Goal: Information Seeking & Learning: Understand process/instructions

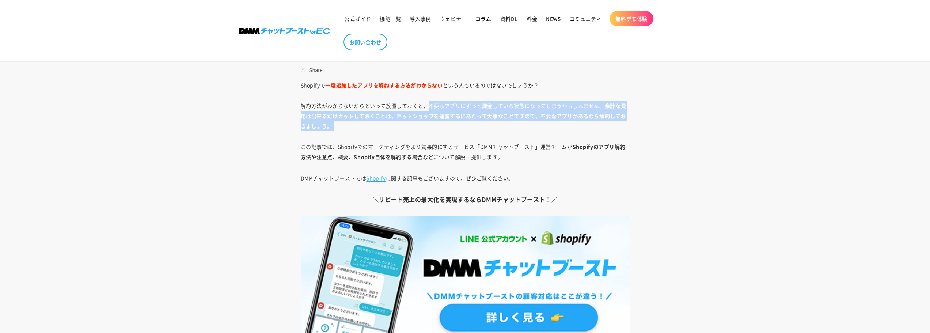
drag, startPoint x: 428, startPoint y: 107, endPoint x: 476, endPoint y: 132, distance: 54.0
click at [476, 132] on p "Shopifyで 一度追加したアプリを解約する方法がわからない という人もいるのではないでしょうか？ 解約方法がわからないからといって放置しておくと、不要なア…" at bounding box center [465, 121] width 329 height 82
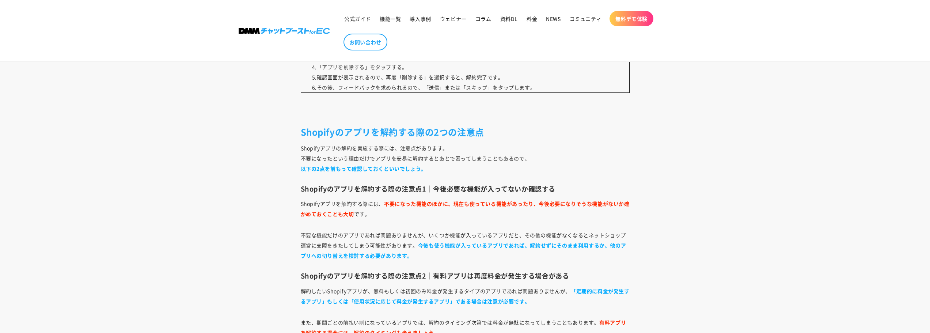
scroll to position [2376, 0]
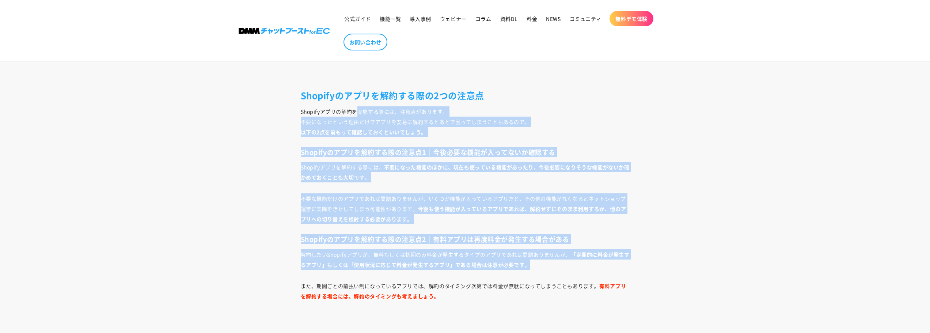
drag, startPoint x: 360, startPoint y: 114, endPoint x: 571, endPoint y: 260, distance: 256.6
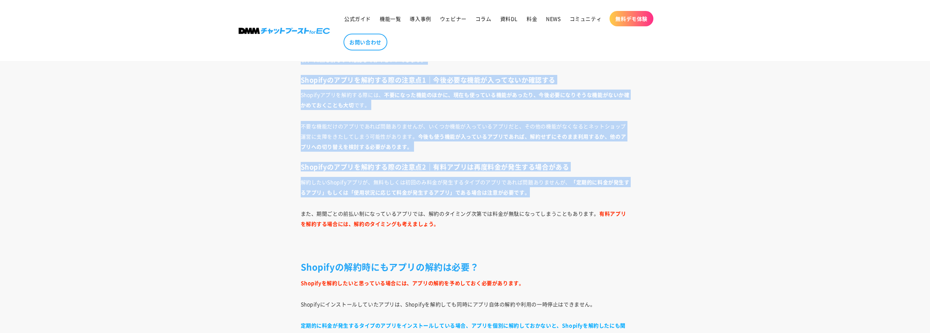
scroll to position [2449, 0]
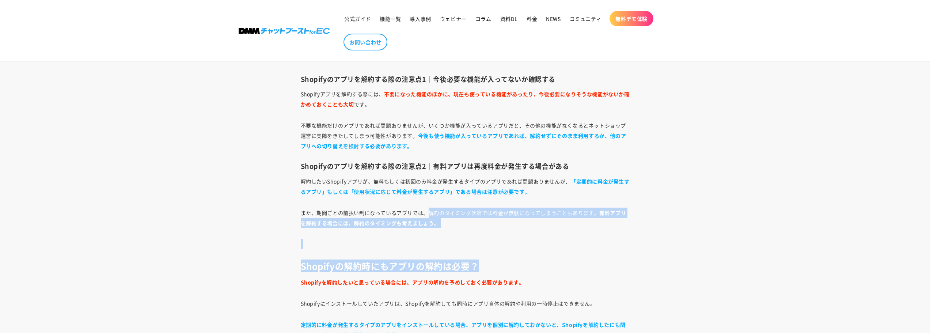
drag, startPoint x: 428, startPoint y: 213, endPoint x: 523, endPoint y: 262, distance: 107.2
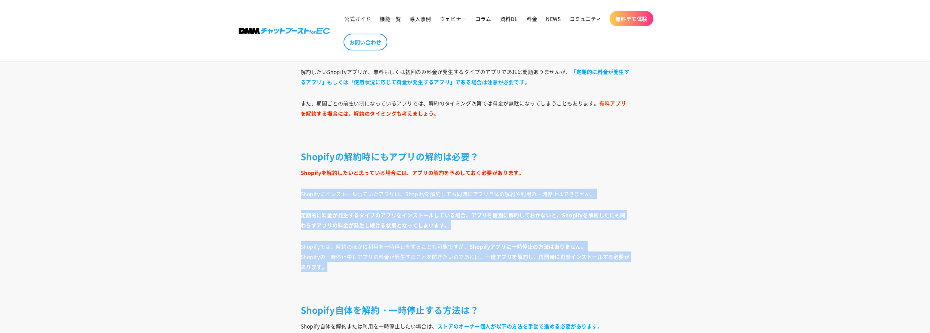
drag, startPoint x: 298, startPoint y: 197, endPoint x: 433, endPoint y: 269, distance: 153.1
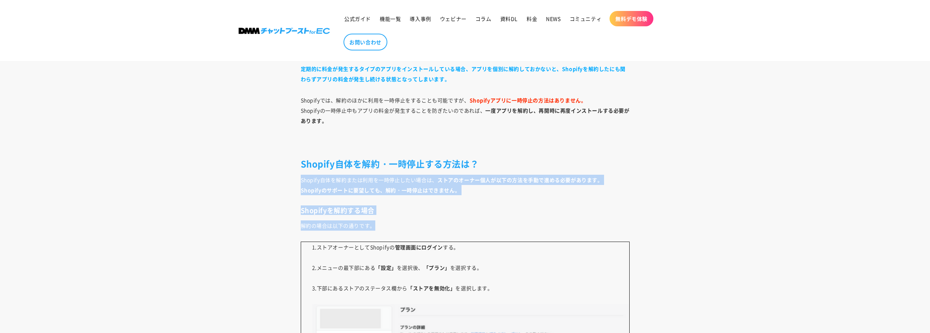
drag, startPoint x: 302, startPoint y: 179, endPoint x: 452, endPoint y: 227, distance: 157.1
click at [452, 227] on div "Shopifyで 一度追加したアプリを解約する方法がわからない という人もいるのではないでしょうか？ 解約方法がわからないからといって放置しておくと、不要なア…" at bounding box center [466, 299] width 366 height 5117
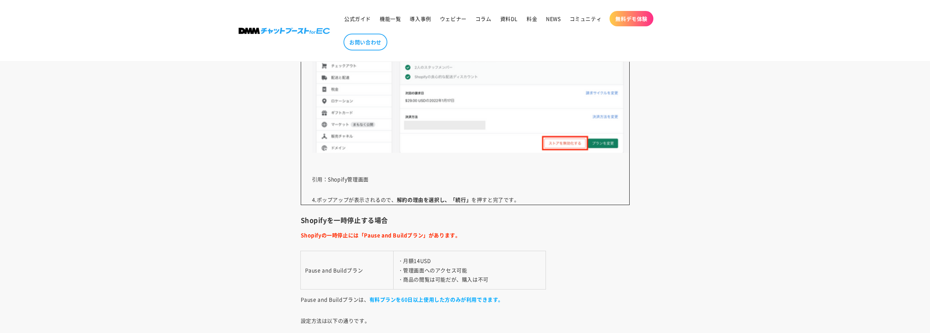
scroll to position [3070, 0]
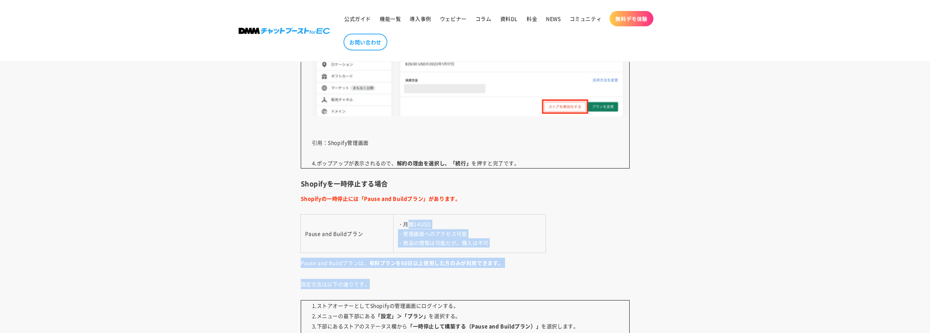
drag, startPoint x: 410, startPoint y: 227, endPoint x: 434, endPoint y: 274, distance: 53.8
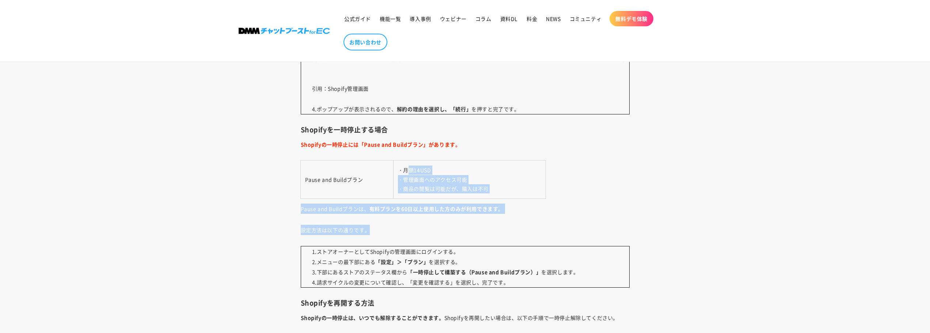
scroll to position [3216, 0]
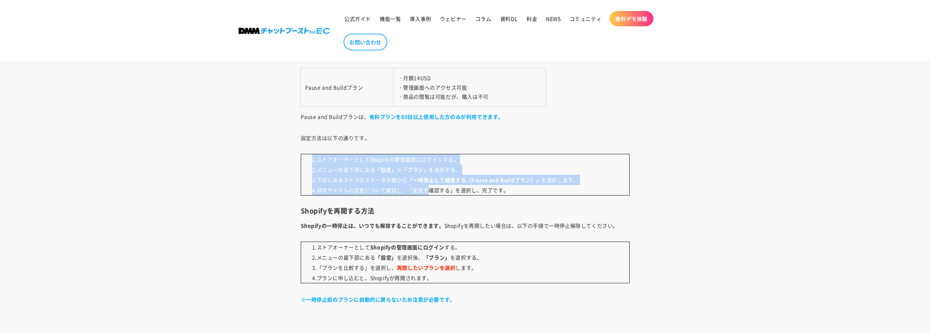
drag, startPoint x: 308, startPoint y: 161, endPoint x: 423, endPoint y: 187, distance: 117.7
click at [423, 187] on p "1.ストアオーナーとしてShopifyの管理画面にログインする。 2.メニューの最下部にある 「設定」＞「プラン」 を選択する。 3.下部にあるストアのステー…" at bounding box center [465, 175] width 329 height 42
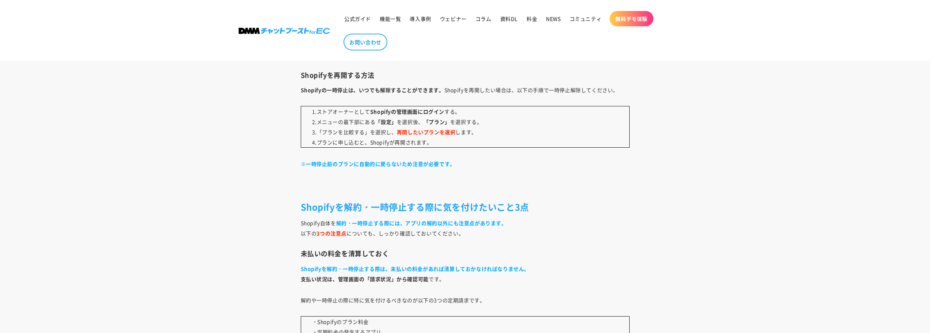
scroll to position [3363, 0]
